Goal: Navigation & Orientation: Find specific page/section

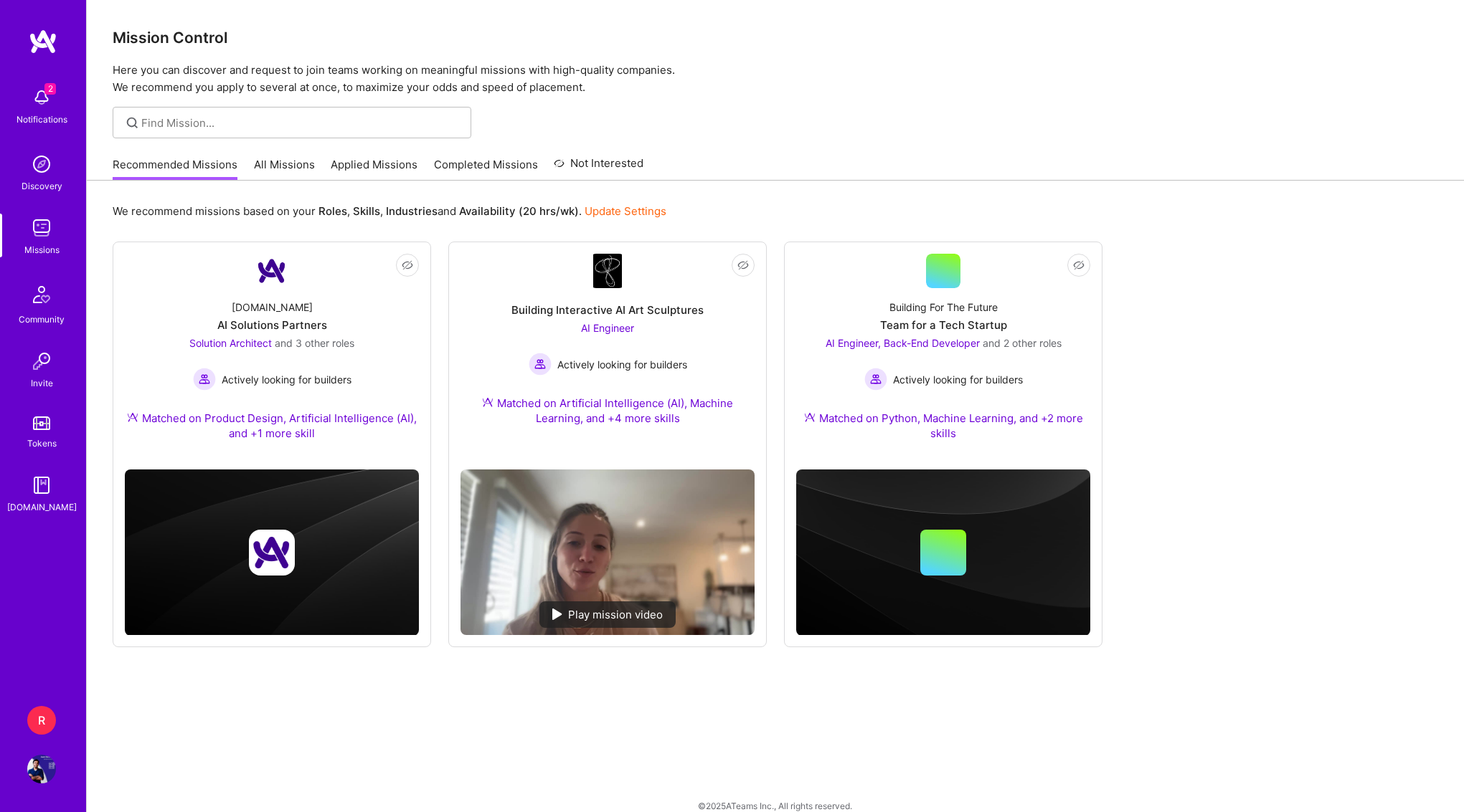
click at [36, 101] on img at bounding box center [41, 97] width 29 height 29
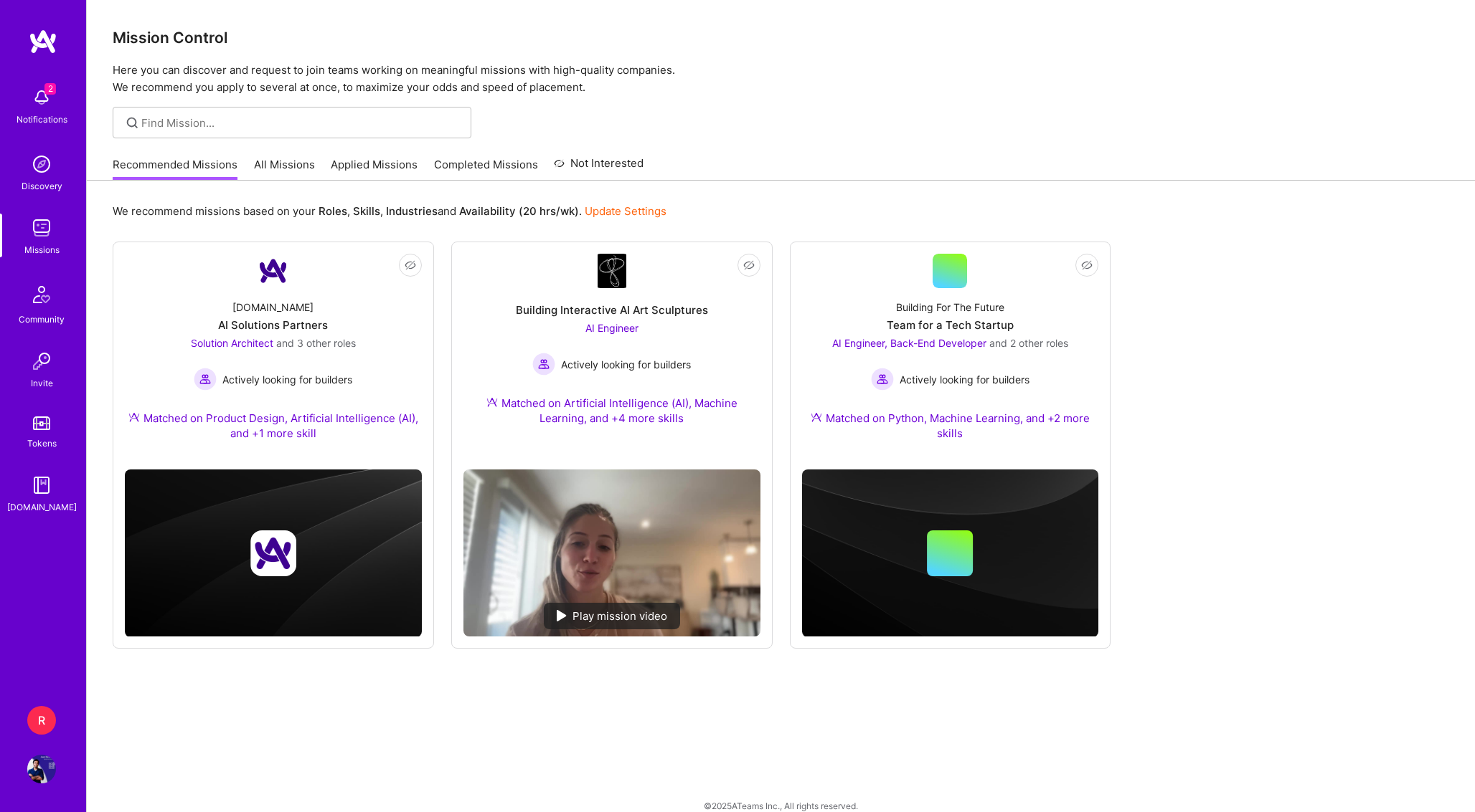
click at [512, 305] on div "2 2 Notifications Discovery Missions Community Invite Tokens [DOMAIN_NAME] R RN…" at bounding box center [737, 412] width 1475 height 824
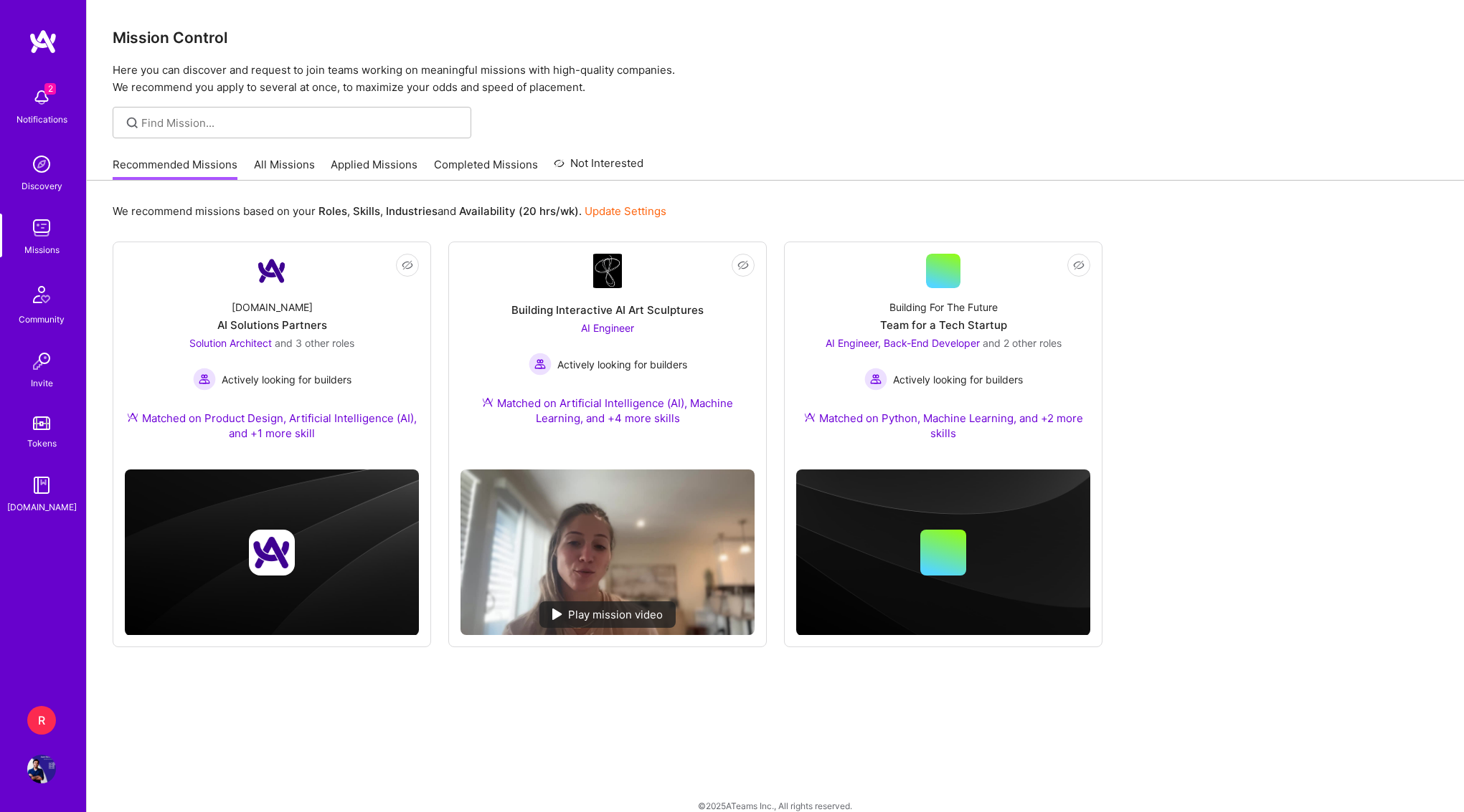
click at [39, 775] on img at bounding box center [41, 769] width 29 height 29
